Goal: Information Seeking & Learning: Learn about a topic

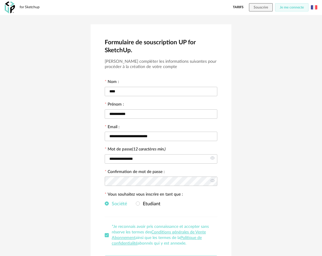
scroll to position [48, 0]
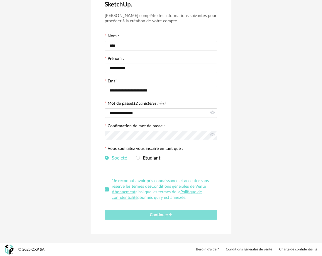
click at [163, 215] on span "Continuer" at bounding box center [161, 215] width 22 height 4
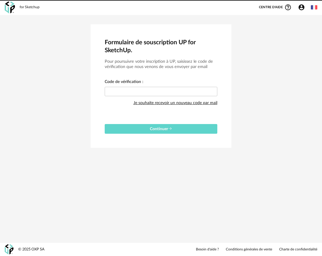
scroll to position [0, 0]
click at [176, 92] on input "text" at bounding box center [161, 91] width 113 height 9
paste input "****"
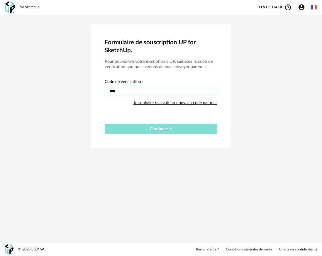
type input "****"
click at [166, 130] on span "Continuer" at bounding box center [161, 129] width 22 height 4
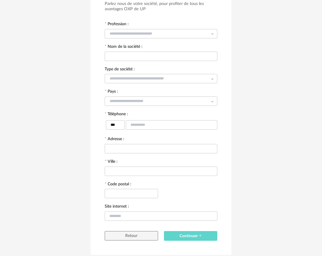
scroll to position [57, 0]
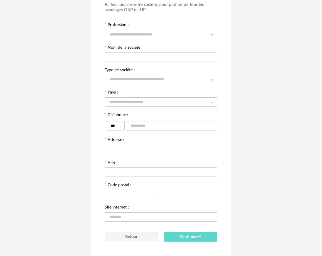
click at [171, 37] on input "text" at bounding box center [161, 34] width 113 height 9
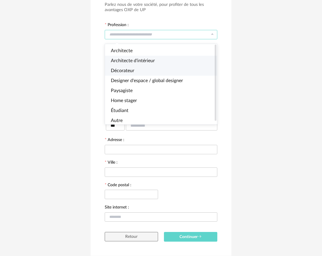
scroll to position [3, 0]
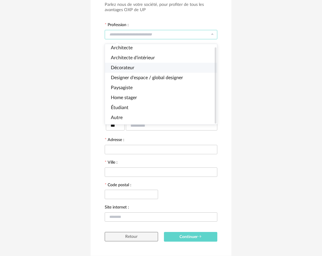
click at [154, 68] on li "Décorateur" at bounding box center [161, 68] width 112 height 10
type input "**********"
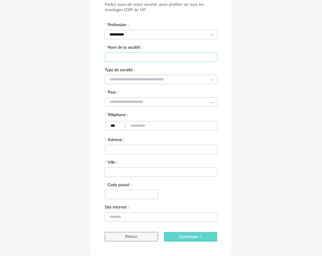
click at [159, 58] on input "text" at bounding box center [161, 57] width 113 height 9
type input "**********"
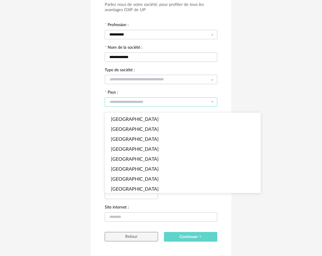
click at [157, 102] on input "text" at bounding box center [161, 101] width 113 height 9
click at [154, 114] on li "[GEOGRAPHIC_DATA]" at bounding box center [183, 119] width 156 height 10
type input "******"
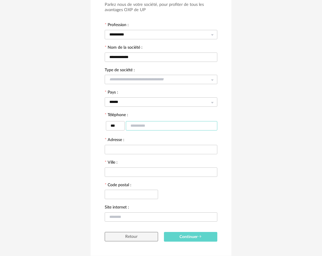
click at [150, 127] on input "text" at bounding box center [172, 125] width 92 height 9
type input "**********"
click at [151, 151] on input "text" at bounding box center [161, 149] width 113 height 9
type input "**********"
click at [152, 171] on input "text" at bounding box center [161, 172] width 113 height 9
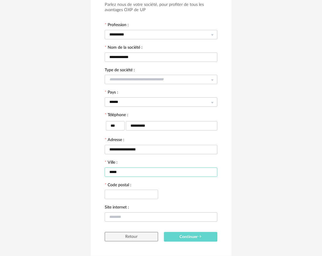
type input "*****"
click at [149, 197] on input "text" at bounding box center [131, 194] width 53 height 9
type input "*****"
click at [194, 238] on span "Continuer" at bounding box center [191, 237] width 22 height 4
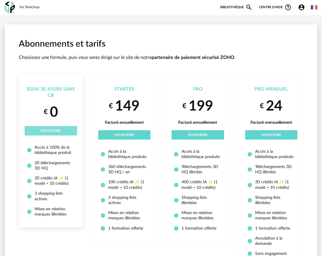
click at [55, 130] on span "Souscrire" at bounding box center [51, 131] width 20 height 4
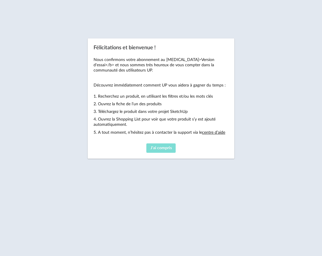
click at [167, 149] on span "J'ai compris" at bounding box center [161, 148] width 21 height 4
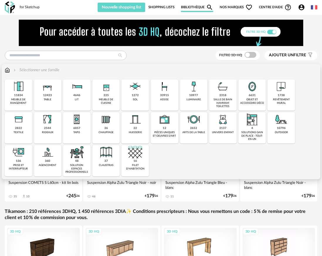
click at [165, 93] on img at bounding box center [165, 87] width 14 height 14
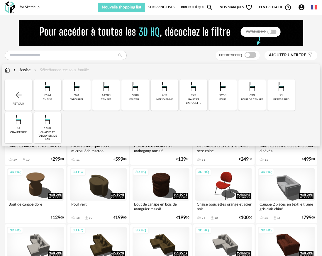
click at [192, 102] on div "banc et banquette" at bounding box center [194, 101] width 24 height 7
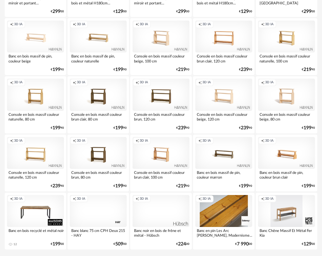
scroll to position [1052, 0]
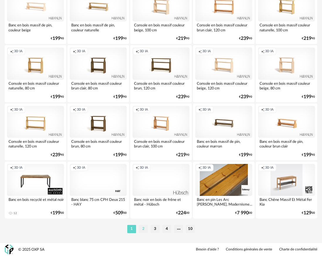
click at [141, 228] on li "2" at bounding box center [143, 229] width 9 height 8
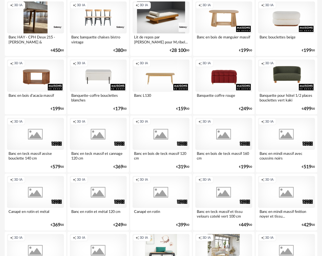
scroll to position [109, 0]
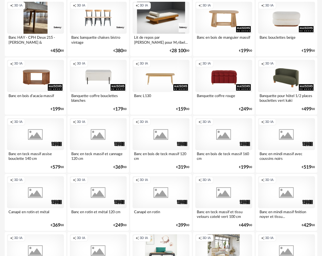
click at [285, 82] on div "Creation icon 3D IA" at bounding box center [286, 76] width 57 height 32
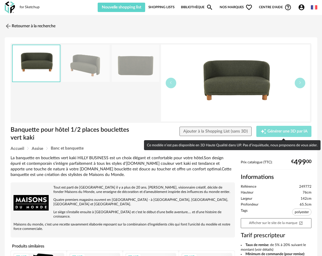
click at [271, 132] on span "Générer une 3D par IA" at bounding box center [288, 131] width 40 height 4
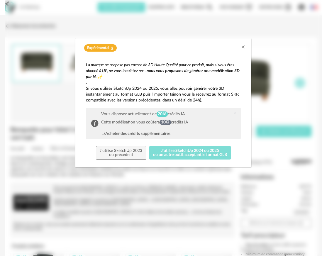
click at [193, 152] on button "J'utilise SketchUp 2024 ou 2025 ou un autre outil acceptant le format GLB" at bounding box center [190, 153] width 82 height 14
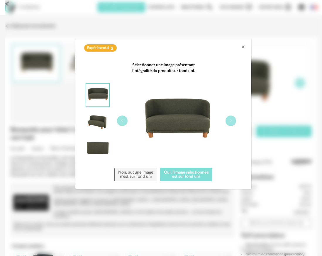
click at [193, 175] on button "Oui, l'image sélectionnée est sur fond uni" at bounding box center [186, 175] width 53 height 14
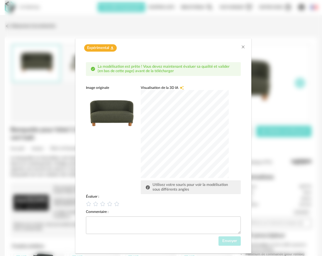
click at [177, 130] on div "dialog" at bounding box center [185, 134] width 88 height 88
click at [185, 146] on div "dialog" at bounding box center [185, 134] width 88 height 88
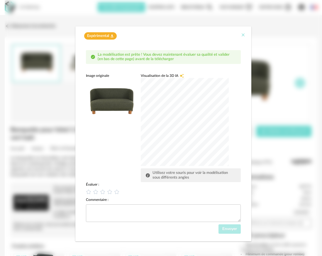
click at [243, 36] on icon "Close" at bounding box center [243, 35] width 5 height 5
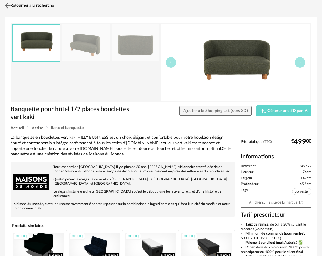
scroll to position [17, 0]
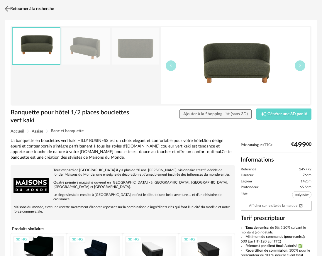
click at [7, 7] on img at bounding box center [8, 8] width 9 height 9
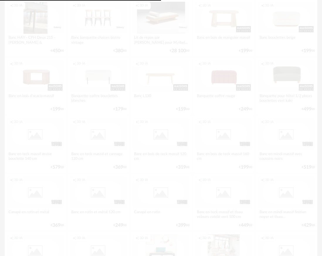
scroll to position [129, 0]
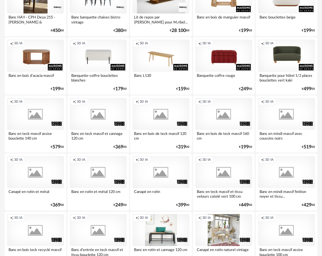
click at [158, 58] on div "Creation icon 3D IA" at bounding box center [161, 56] width 57 height 32
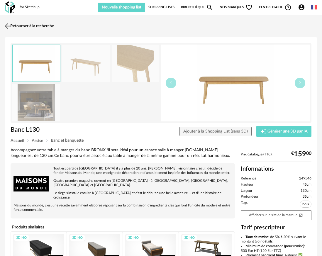
click at [6, 24] on img at bounding box center [8, 26] width 9 height 9
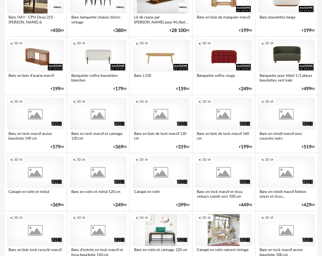
scroll to position [127, 0]
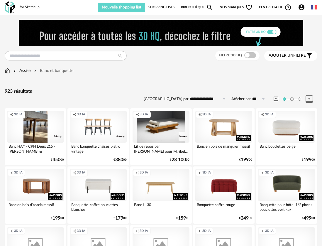
click at [189, 8] on link "Bibliothèque Magnify icon" at bounding box center [197, 7] width 32 height 9
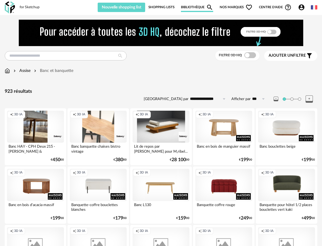
click at [101, 129] on div "Creation icon 3D IA" at bounding box center [98, 127] width 57 height 32
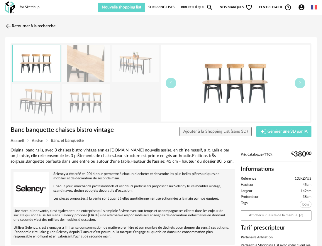
click at [193, 6] on link "Bibliothèque Magnify icon" at bounding box center [197, 7] width 32 height 9
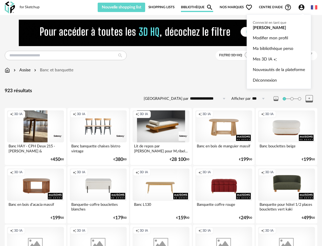
click at [302, 7] on icon "Account Circle icon" at bounding box center [302, 7] width 6 height 6
click at [276, 48] on link "Ma bibliothèque perso" at bounding box center [279, 48] width 52 height 11
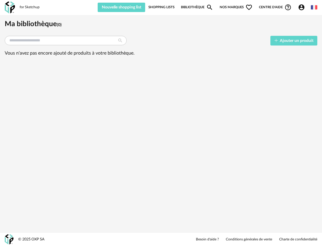
click at [300, 7] on icon "Account Circle icon" at bounding box center [302, 7] width 6 height 6
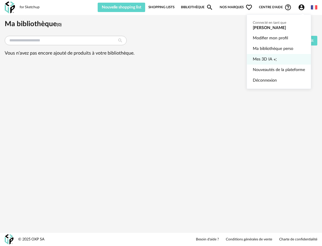
click at [268, 58] on span "Mes 3D IA" at bounding box center [262, 59] width 19 height 11
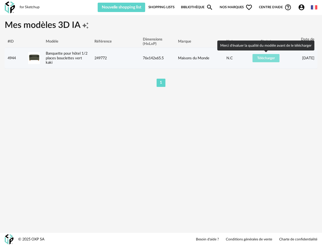
click at [270, 58] on span "Télécharger" at bounding box center [266, 58] width 18 height 4
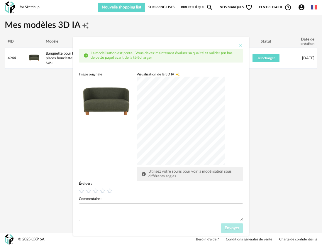
click at [240, 45] on icon "Close" at bounding box center [241, 45] width 5 height 5
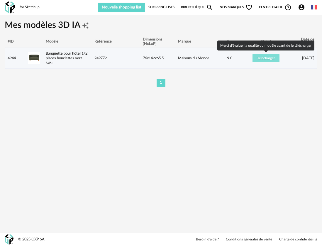
click at [260, 58] on span "Télécharger" at bounding box center [266, 58] width 18 height 4
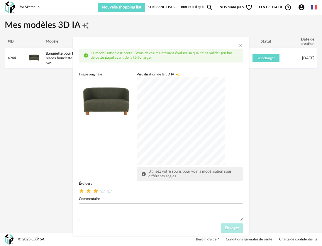
click at [96, 191] on icon "dialog" at bounding box center [96, 191] width 6 height 6
click at [233, 229] on span "Envoyer" at bounding box center [232, 228] width 15 height 4
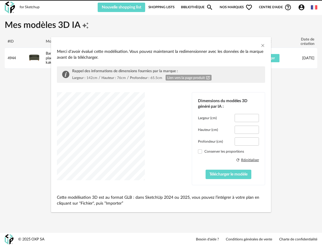
type input "*****"
type input "****"
type input "*****"
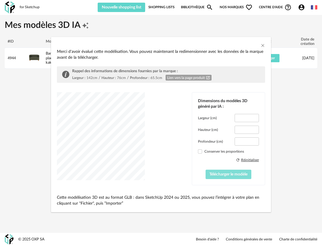
click at [227, 174] on span "Télécharger le modèle" at bounding box center [229, 174] width 38 height 4
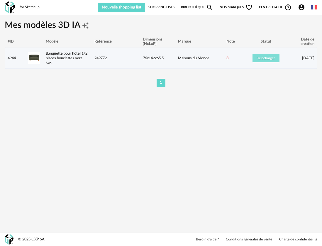
click at [265, 59] on span "Télécharger" at bounding box center [266, 58] width 18 height 4
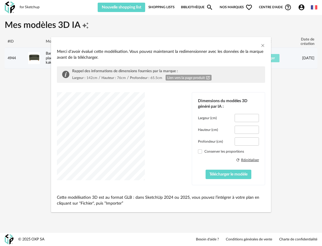
type input "*****"
type input "****"
type input "*****"
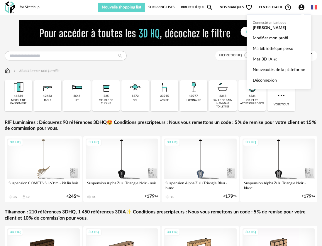
click at [304, 8] on icon "Account Circle icon" at bounding box center [302, 7] width 6 height 6
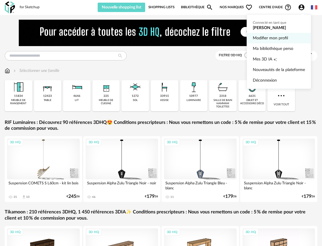
click at [268, 39] on link "Modifier mon profil" at bounding box center [279, 38] width 52 height 11
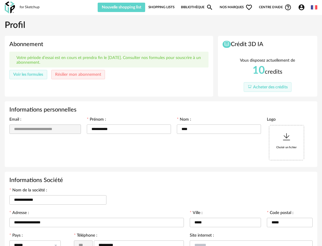
click at [188, 8] on link "Bibliothèque Magnify icon" at bounding box center [197, 7] width 32 height 9
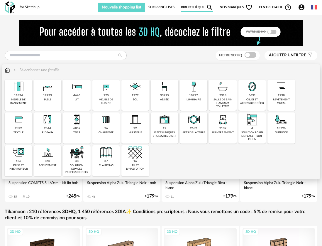
click at [168, 91] on img at bounding box center [165, 87] width 14 height 14
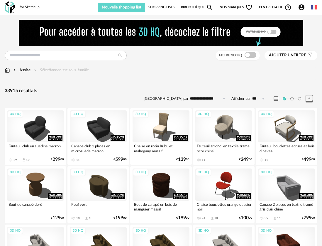
click at [190, 8] on link "Bibliothèque Magnify icon" at bounding box center [197, 7] width 32 height 9
click at [188, 6] on link "Bibliothèque Magnify icon" at bounding box center [197, 7] width 32 height 9
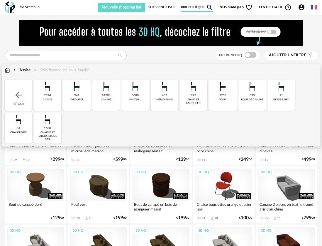
click at [25, 70] on div "Assise" at bounding box center [21, 70] width 18 height 6
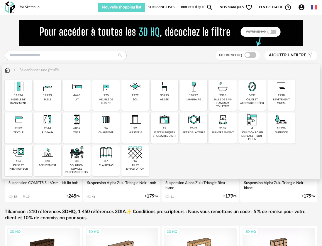
click at [163, 96] on div "33915" at bounding box center [164, 96] width 9 height 4
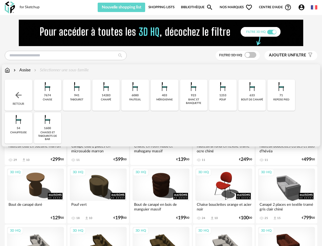
click at [138, 96] on div "6080" at bounding box center [135, 96] width 7 height 4
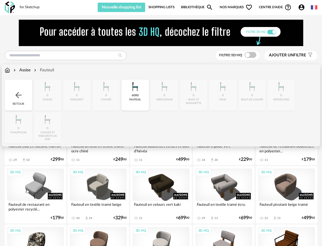
click at [7, 71] on img at bounding box center [7, 70] width 5 height 6
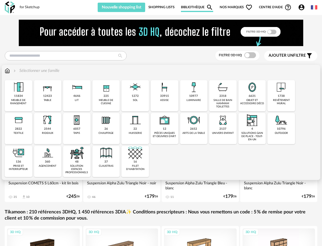
click at [44, 93] on img at bounding box center [48, 87] width 14 height 14
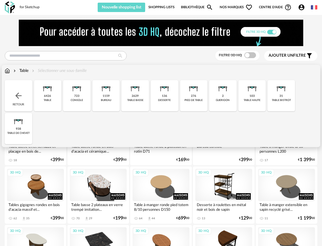
click at [137, 99] on div "table basse" at bounding box center [135, 100] width 16 height 3
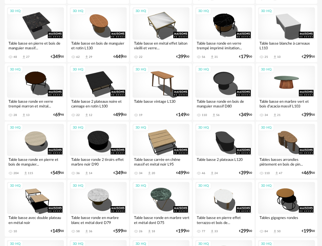
scroll to position [162, 0]
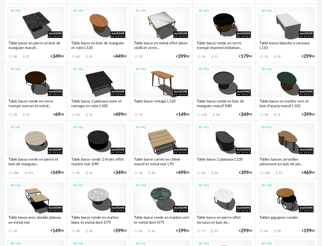
click at [220, 102] on div "Table basse ronde en bois de manguier massif D80" at bounding box center [223, 103] width 57 height 12
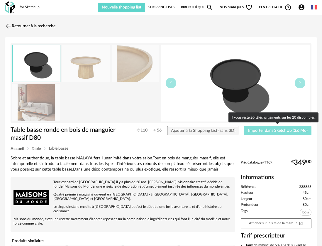
click at [266, 132] on span "Importer dans SketchUp (3,6 Mo)" at bounding box center [278, 131] width 60 height 4
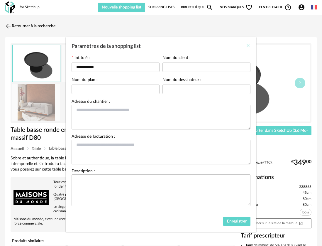
click at [249, 45] on icon "Close" at bounding box center [248, 45] width 5 height 5
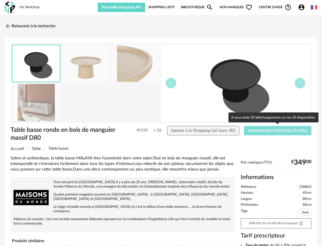
click at [261, 132] on span "Importer dans SketchUp (3,6 Mo)" at bounding box center [278, 131] width 60 height 4
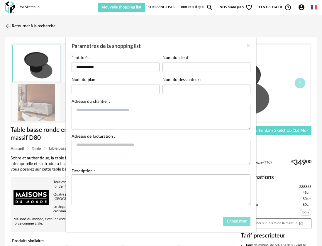
click at [235, 223] on span "Enregistrer" at bounding box center [237, 221] width 20 height 4
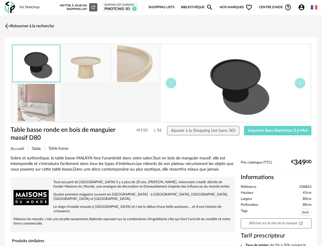
click at [32, 25] on link "Retourner à la recherche" at bounding box center [28, 26] width 51 height 13
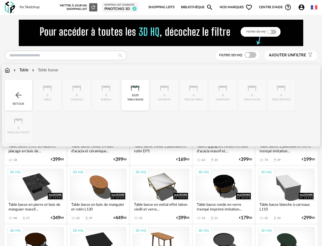
click at [24, 71] on div "Table" at bounding box center [20, 70] width 16 height 6
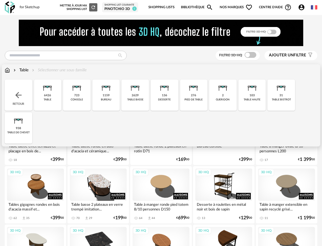
click at [284, 101] on div "table bistrot" at bounding box center [281, 99] width 19 height 3
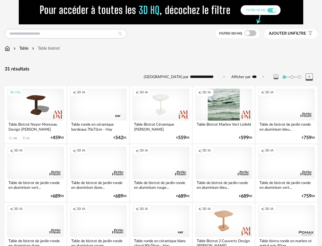
scroll to position [22, 0]
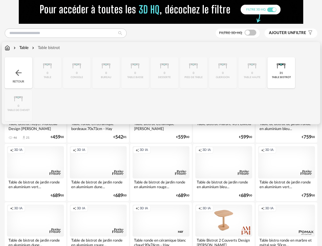
click at [23, 49] on div "Table" at bounding box center [20, 48] width 16 height 6
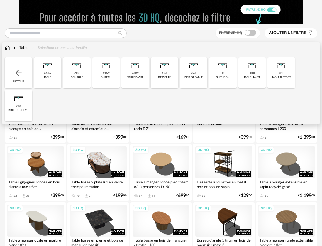
click at [49, 75] on div "6426 table" at bounding box center [48, 72] width 28 height 31
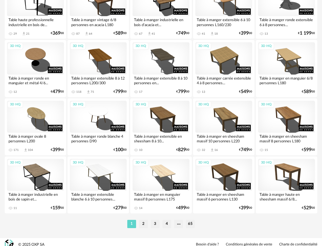
scroll to position [1062, 0]
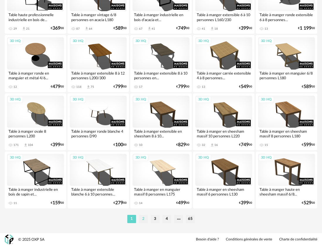
click at [144, 219] on li "2" at bounding box center [143, 219] width 9 height 8
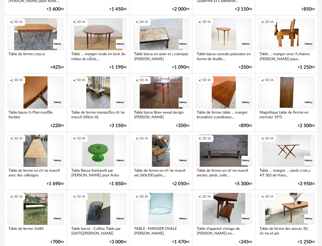
scroll to position [1062, 0]
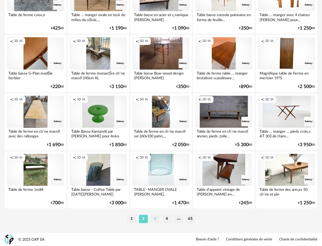
click at [155, 218] on li "3" at bounding box center [155, 219] width 9 height 8
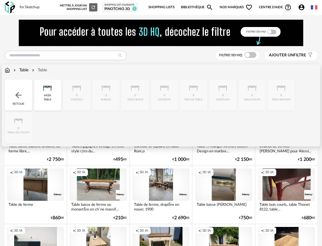
click at [26, 69] on div "Table" at bounding box center [20, 70] width 16 height 6
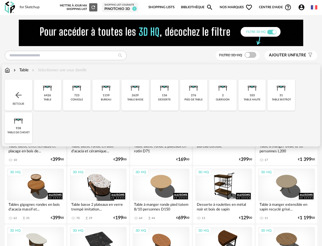
click at [9, 71] on img at bounding box center [7, 70] width 5 height 6
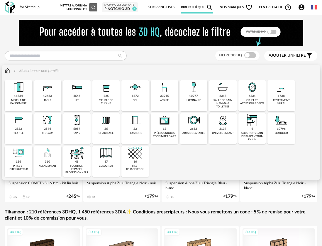
click at [163, 99] on div "assise" at bounding box center [164, 100] width 9 height 3
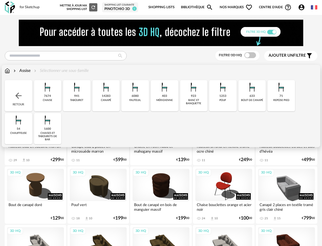
click at [49, 97] on div "7674" at bounding box center [47, 96] width 7 height 4
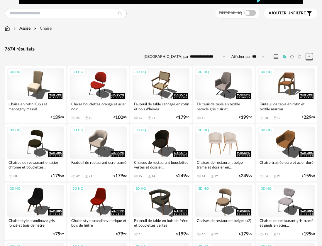
scroll to position [41, 0]
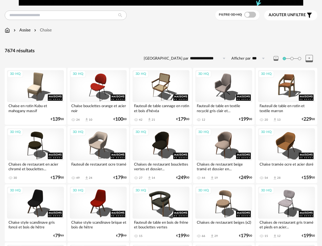
click at [291, 15] on span "Ajouter un" at bounding box center [281, 15] width 25 height 4
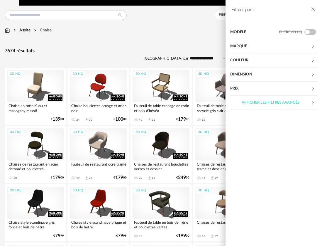
click at [313, 46] on icon at bounding box center [313, 46] width 4 height 4
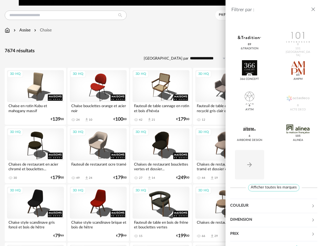
scroll to position [56, 0]
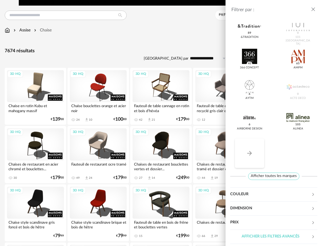
click at [251, 154] on icon "Arrow Right icon" at bounding box center [249, 153] width 7 height 7
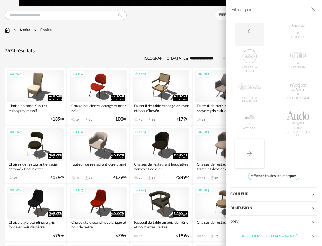
click at [255, 151] on button "Arrow Right icon" at bounding box center [249, 153] width 29 height 29
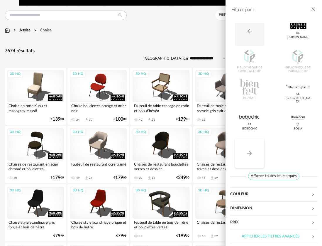
click at [255, 151] on button "Arrow Right icon" at bounding box center [249, 153] width 29 height 29
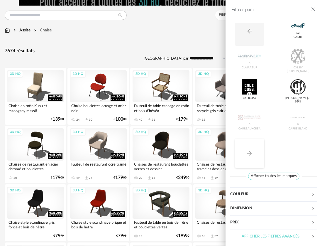
click at [255, 151] on button "Arrow Right icon" at bounding box center [249, 153] width 29 height 29
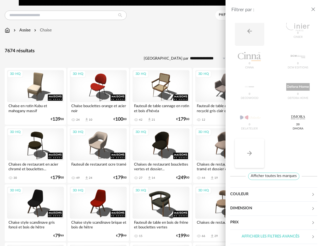
click at [255, 151] on button "Arrow Right icon" at bounding box center [249, 153] width 29 height 29
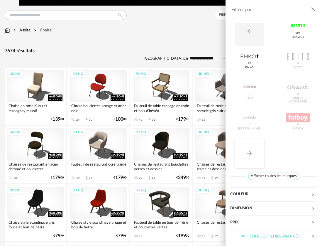
click at [255, 151] on button "Arrow Right icon" at bounding box center [249, 153] width 29 height 29
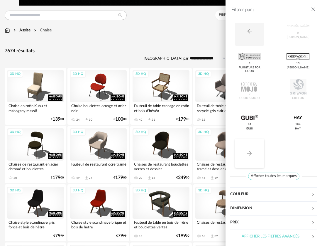
click at [255, 151] on button "Arrow Right icon" at bounding box center [249, 153] width 29 height 29
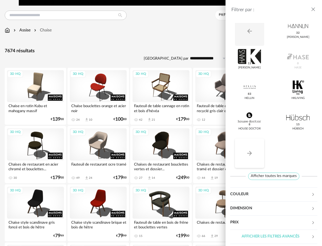
click at [255, 151] on button "Arrow Right icon" at bounding box center [249, 153] width 29 height 29
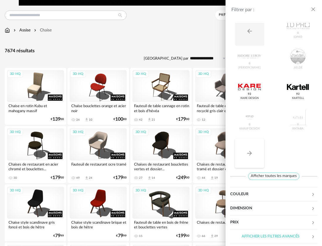
click at [255, 151] on button "Arrow Right icon" at bounding box center [249, 153] width 29 height 29
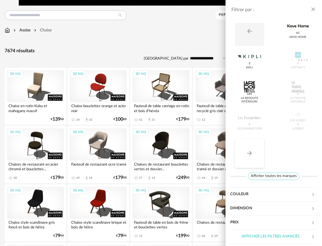
click at [255, 151] on button "Arrow Right icon" at bounding box center [249, 153] width 29 height 29
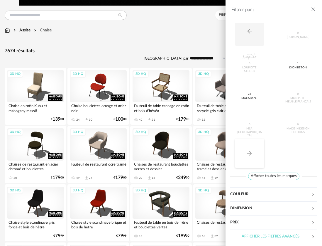
click at [255, 151] on button "Arrow Right icon" at bounding box center [249, 153] width 29 height 29
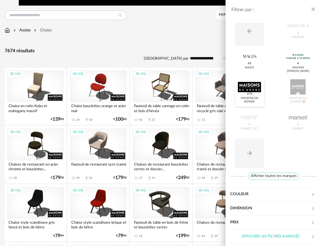
click at [252, 91] on div at bounding box center [249, 86] width 23 height 15
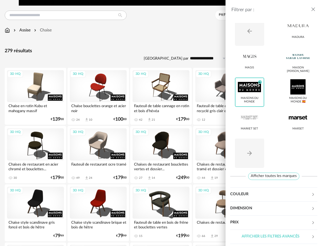
click at [277, 236] on div "Afficher les filtres avancés" at bounding box center [270, 237] width 81 height 14
click at [314, 9] on icon "close drawer" at bounding box center [314, 9] width 6 height 6
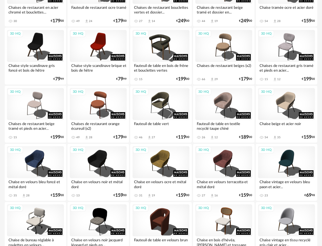
scroll to position [199, 0]
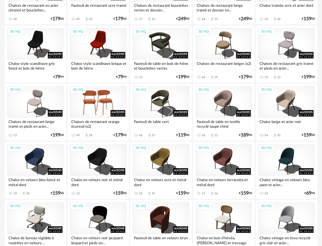
click at [102, 104] on div "3D HQ" at bounding box center [98, 102] width 57 height 32
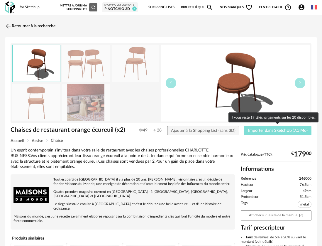
click at [260, 131] on span "Importer dans SketchUp (7,5 Mo)" at bounding box center [278, 131] width 60 height 4
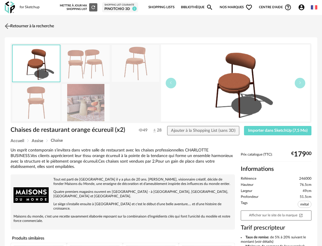
click at [9, 24] on img at bounding box center [8, 26] width 9 height 9
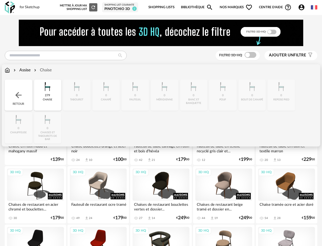
click at [17, 95] on img at bounding box center [18, 94] width 9 height 9
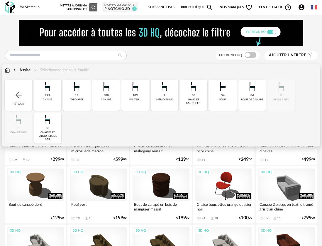
click at [138, 98] on div "fauteuil" at bounding box center [135, 99] width 12 height 3
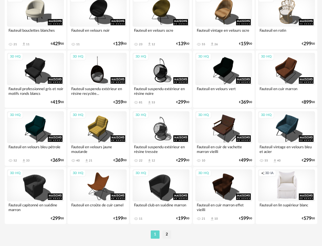
scroll to position [1062, 0]
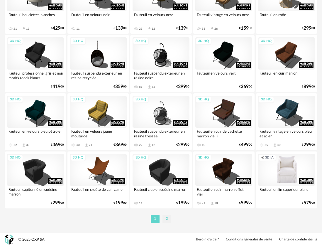
click at [166, 218] on li "2" at bounding box center [167, 219] width 9 height 8
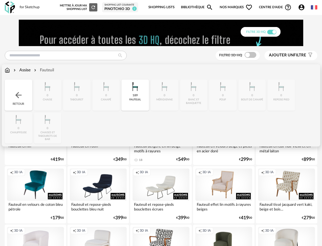
click at [26, 71] on div "Assise" at bounding box center [21, 70] width 18 height 6
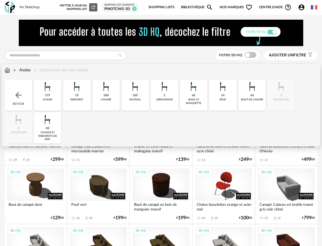
click at [108, 98] on div "canapé" at bounding box center [106, 99] width 10 height 3
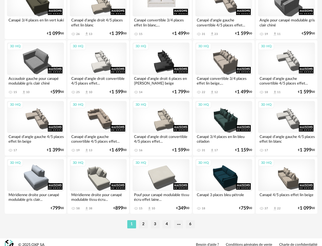
scroll to position [1062, 0]
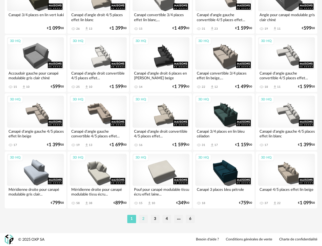
click at [143, 220] on li "2" at bounding box center [143, 219] width 9 height 8
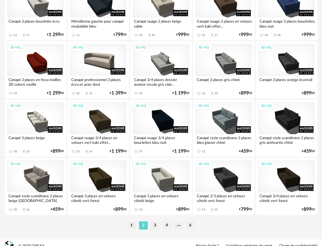
scroll to position [1062, 0]
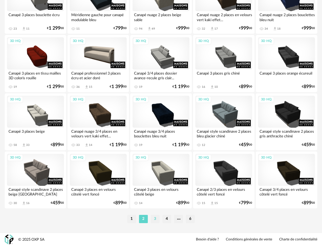
click at [155, 220] on li "3" at bounding box center [155, 219] width 9 height 8
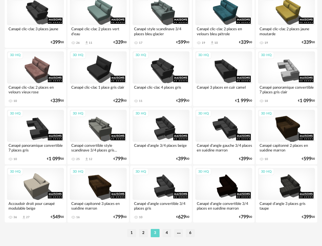
scroll to position [1062, 0]
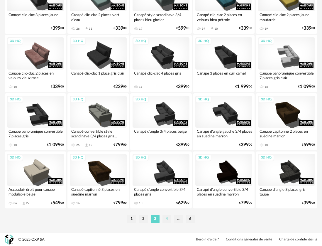
click at [168, 218] on li "4" at bounding box center [167, 219] width 9 height 8
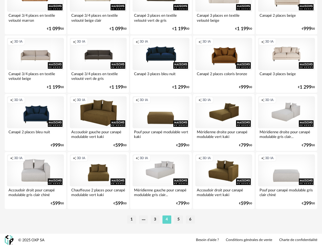
scroll to position [1062, 0]
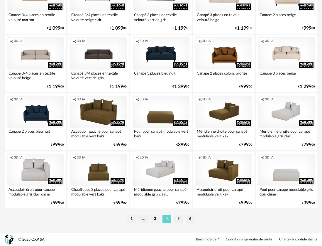
click at [178, 218] on li "5" at bounding box center [178, 219] width 9 height 8
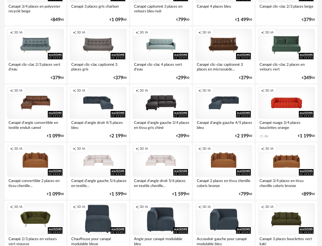
scroll to position [257, 0]
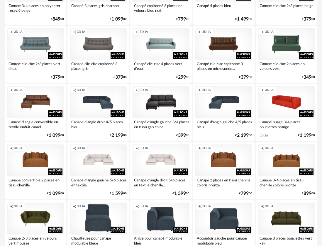
click at [286, 104] on div "Creation icon 3D IA" at bounding box center [286, 102] width 57 height 32
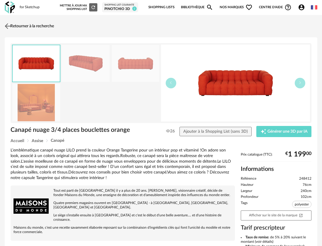
click at [9, 27] on img at bounding box center [8, 26] width 9 height 9
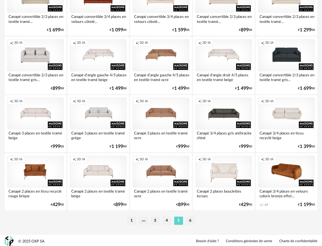
scroll to position [1062, 0]
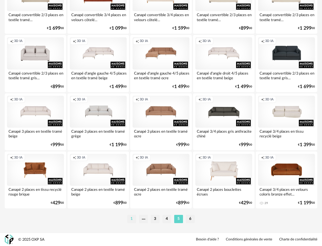
click at [132, 220] on li "1" at bounding box center [131, 219] width 9 height 8
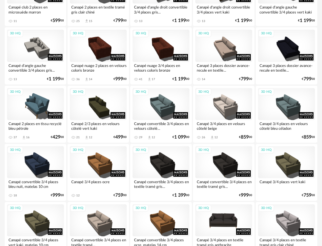
scroll to position [126, 0]
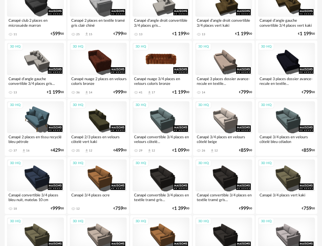
click at [163, 61] on div "3D HQ" at bounding box center [161, 59] width 57 height 32
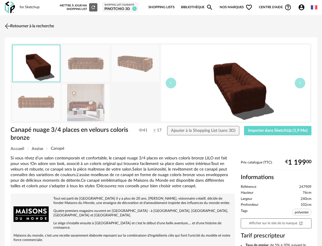
click at [10, 24] on img at bounding box center [8, 26] width 9 height 9
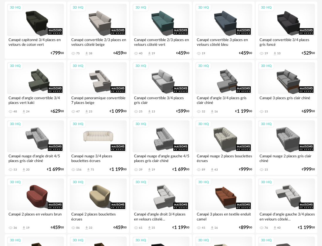
scroll to position [630, 0]
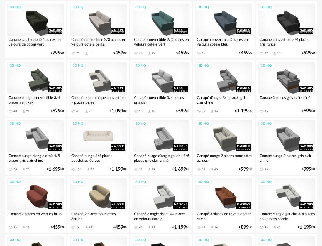
click at [100, 137] on div "3D HQ" at bounding box center [98, 136] width 57 height 32
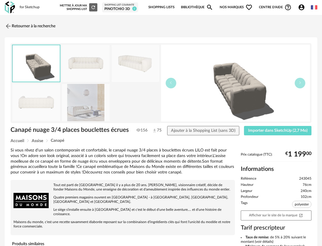
click at [92, 64] on img at bounding box center [86, 63] width 48 height 37
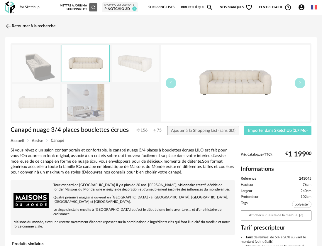
click at [132, 64] on img at bounding box center [136, 63] width 48 height 37
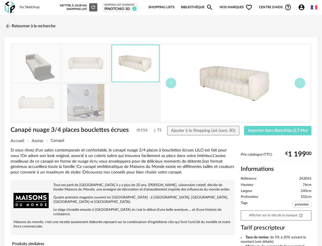
click at [47, 66] on img at bounding box center [36, 63] width 48 height 37
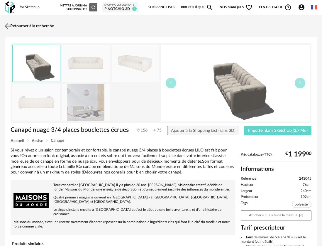
click at [10, 26] on img at bounding box center [8, 26] width 9 height 9
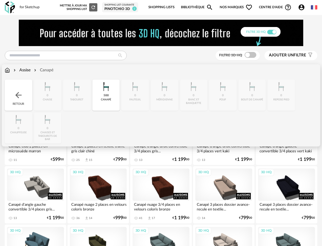
click at [8, 70] on img at bounding box center [7, 70] width 5 height 6
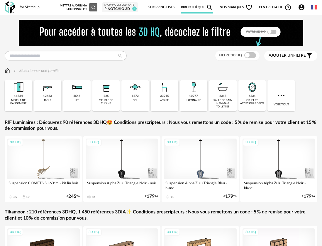
click at [50, 97] on div "12423" at bounding box center [47, 96] width 9 height 4
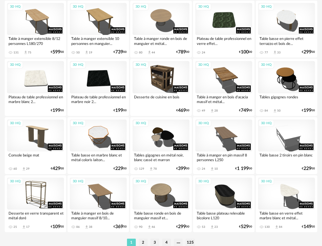
scroll to position [1062, 0]
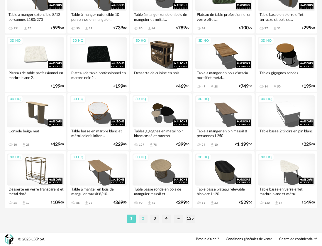
click at [143, 219] on li "2" at bounding box center [143, 219] width 9 height 8
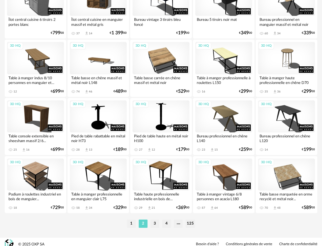
scroll to position [1062, 0]
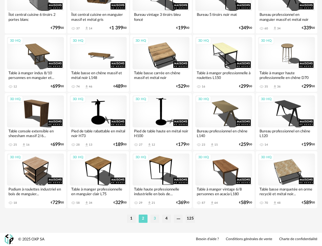
click at [155, 219] on li "3" at bounding box center [155, 219] width 9 height 8
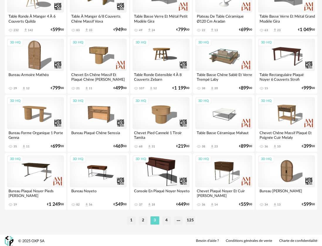
scroll to position [1062, 0]
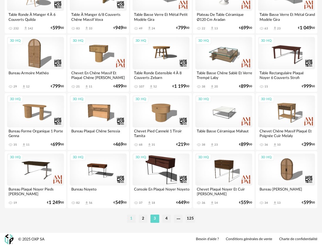
click at [131, 218] on li "1" at bounding box center [131, 219] width 9 height 8
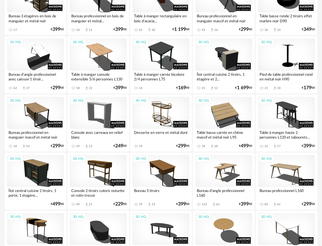
scroll to position [593, 0]
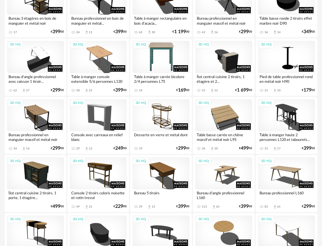
click at [156, 59] on div "3D HQ" at bounding box center [161, 57] width 57 height 32
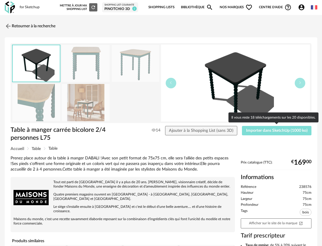
click at [267, 131] on span "Importer dans SketchUp (1000 ko)" at bounding box center [277, 131] width 62 height 4
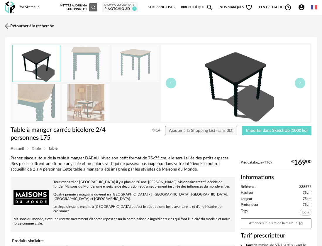
click at [18, 26] on link "Retourner à la recherche" at bounding box center [28, 26] width 51 height 13
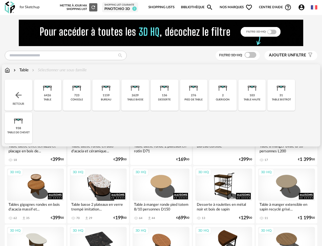
click at [8, 70] on img at bounding box center [7, 70] width 5 height 6
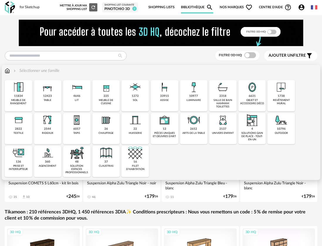
click at [196, 98] on div "10977 luminaire" at bounding box center [194, 95] width 28 height 31
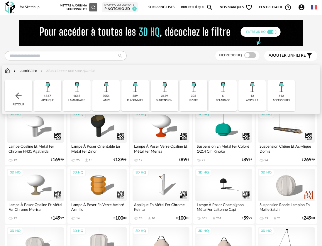
click at [161, 99] on div "suspension" at bounding box center [164, 100] width 16 height 3
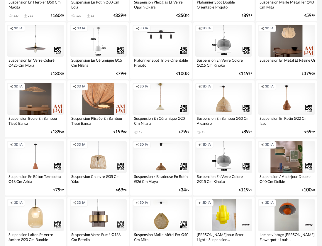
scroll to position [378, 0]
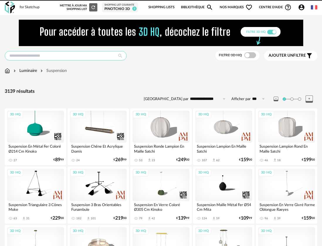
click at [78, 54] on input "text" at bounding box center [66, 55] width 122 height 9
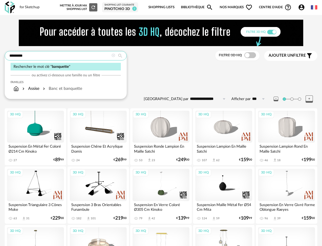
type input "*********"
type input "**********"
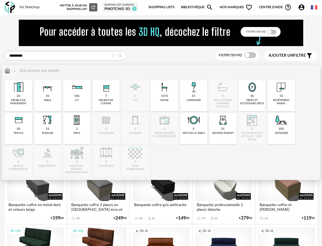
click at [7, 71] on img at bounding box center [7, 71] width 5 height 6
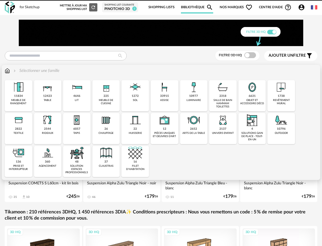
click at [163, 97] on div "33915" at bounding box center [164, 96] width 9 height 4
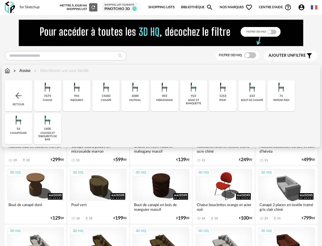
click at [190, 101] on div "banc et banquette" at bounding box center [194, 102] width 24 height 7
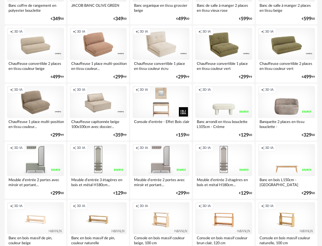
scroll to position [844, 0]
